Goal: Information Seeking & Learning: Learn about a topic

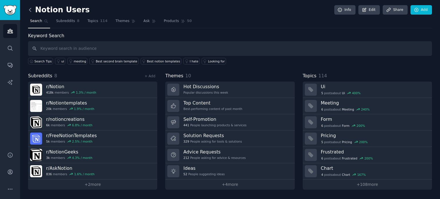
click at [30, 9] on icon at bounding box center [30, 9] width 2 height 3
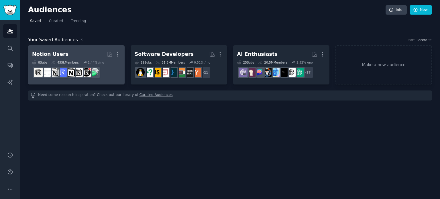
click at [75, 50] on h2 "Notion Users More" at bounding box center [76, 54] width 89 height 10
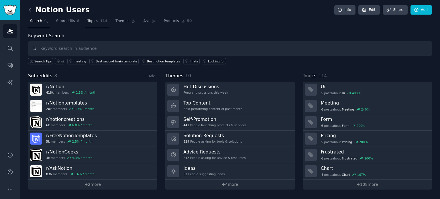
click at [92, 17] on link "Topics 114" at bounding box center [97, 23] width 24 height 12
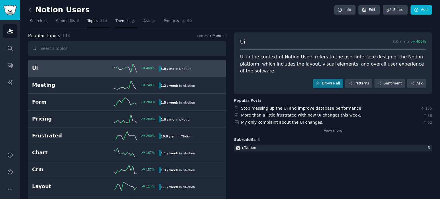
click at [121, 22] on span "Themes" at bounding box center [123, 21] width 14 height 5
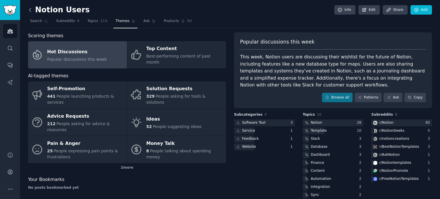
click at [32, 11] on icon at bounding box center [30, 10] width 6 height 6
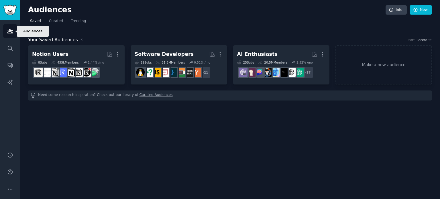
click at [9, 33] on icon "Sidebar" at bounding box center [10, 31] width 6 height 6
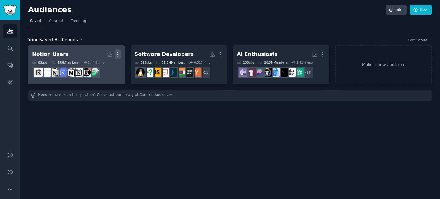
click at [116, 52] on icon "button" at bounding box center [118, 54] width 6 height 6
click at [100, 66] on p "Delete" at bounding box center [101, 66] width 13 height 6
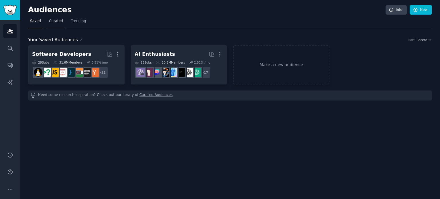
click at [58, 22] on span "Curated" at bounding box center [56, 21] width 14 height 5
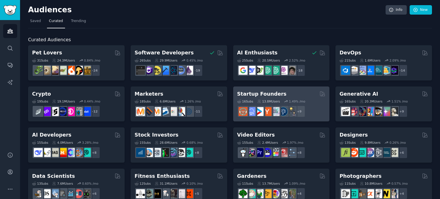
click at [297, 95] on div "Startup Founders" at bounding box center [281, 94] width 89 height 7
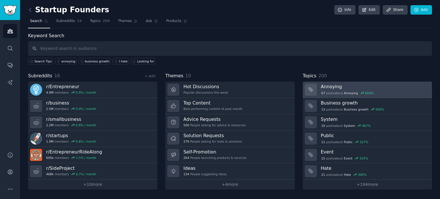
click at [355, 89] on h3 "Annoying" at bounding box center [374, 87] width 107 height 6
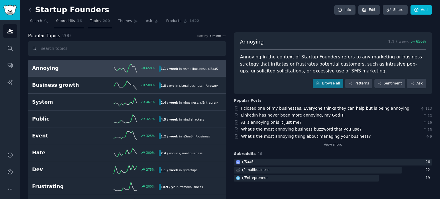
click at [65, 22] on span "Subreddits" at bounding box center [65, 21] width 19 height 5
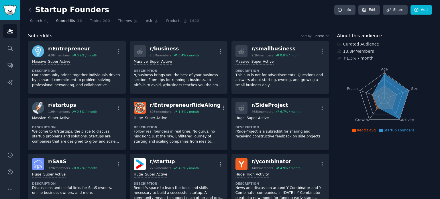
drag, startPoint x: 373, startPoint y: 50, endPoint x: 377, endPoint y: 50, distance: 4.0
click at [377, 50] on div "13.8M Members" at bounding box center [384, 51] width 95 height 6
click at [353, 71] on icon "Age Size Activity Growth Reach" at bounding box center [384, 98] width 95 height 72
